Goal: Information Seeking & Learning: Learn about a topic

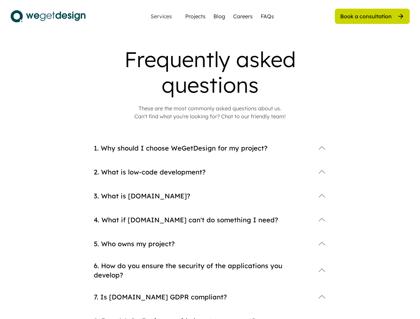
click at [210, 160] on div "1. Why should I choose WeGetDesign for my project?" at bounding box center [210, 154] width 233 height 24
click at [210, 183] on div "2. What is low-code development?" at bounding box center [210, 178] width 233 height 24
click at [210, 83] on div "Frequently asked questions" at bounding box center [210, 72] width 266 height 51
click at [210, 72] on div "Frequently asked questions" at bounding box center [210, 72] width 266 height 51
click at [210, 112] on div "These are the most commonly asked questions about us. Can't find what you're lo…" at bounding box center [209, 112] width 151 height 16
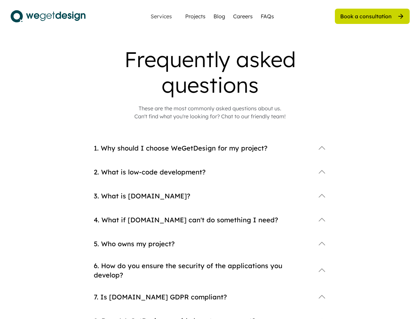
click at [210, 230] on div "4. What if [DOMAIN_NAME] can't do something I need?" at bounding box center [210, 226] width 233 height 24
click at [210, 154] on div "1. Why should I choose WeGetDesign for my project?" at bounding box center [210, 148] width 233 height 13
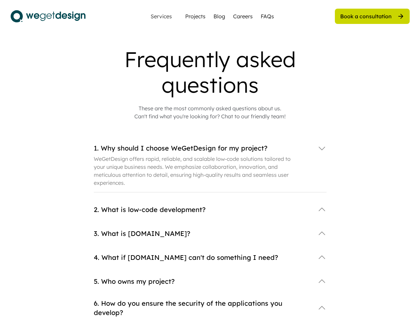
click at [210, 148] on div "1. Why should I choose WeGetDesign for my project?" at bounding box center [202, 148] width 217 height 9
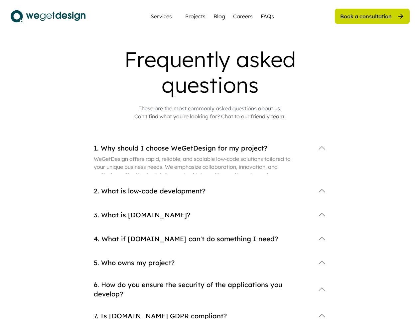
click at [210, 148] on div "1. Why should I choose WeGetDesign for my project?" at bounding box center [202, 148] width 217 height 9
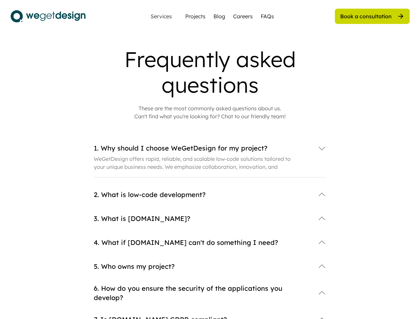
click at [202, 148] on div "1. Why should I choose WeGetDesign for my project?" at bounding box center [202, 148] width 217 height 9
